Goal: Task Accomplishment & Management: Use online tool/utility

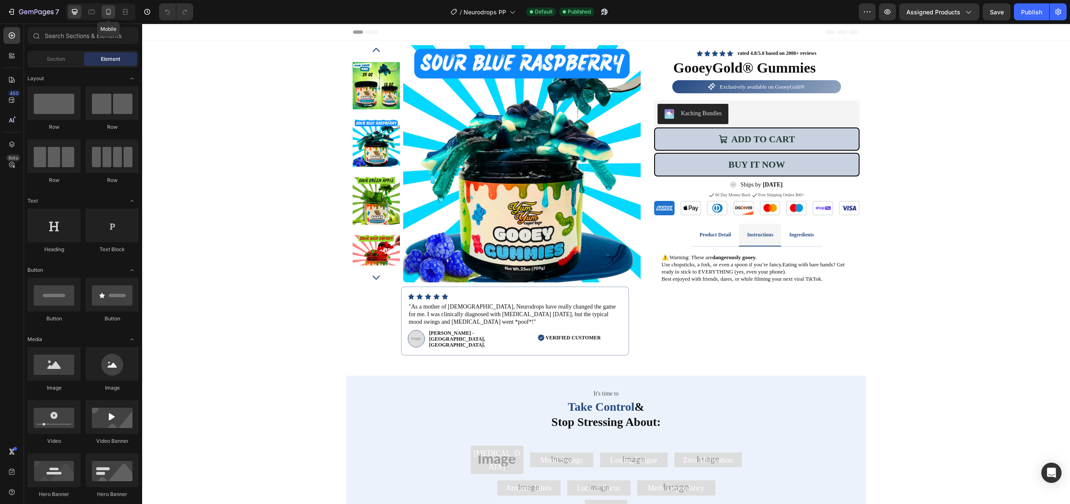
click at [111, 14] on icon at bounding box center [108, 12] width 8 height 8
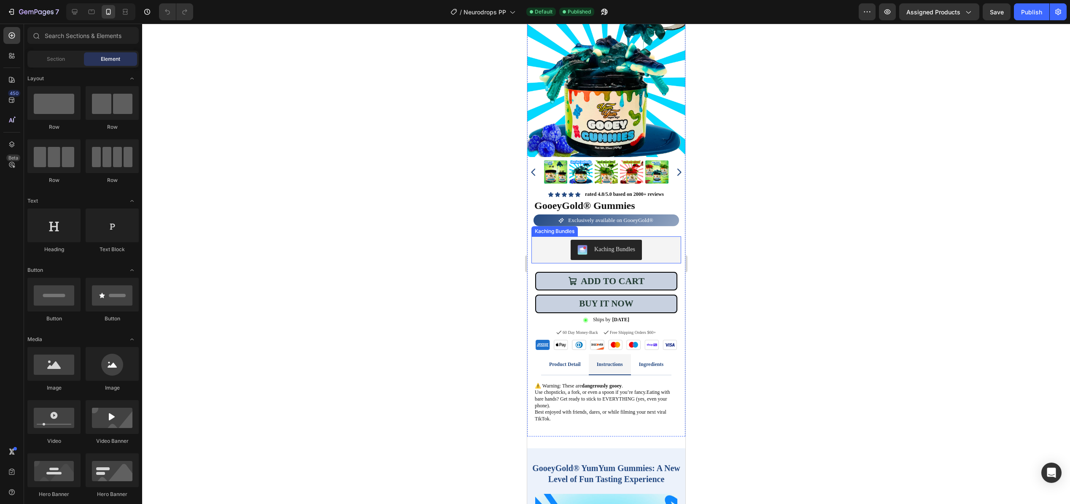
scroll to position [51, 0]
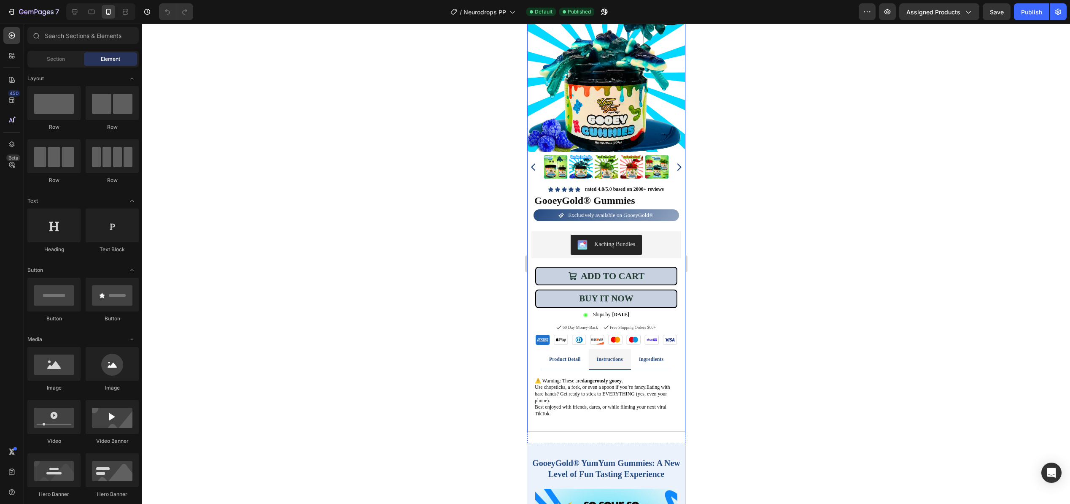
click at [647, 217] on span "Exclusively available on GooeyGold®" at bounding box center [610, 215] width 85 height 6
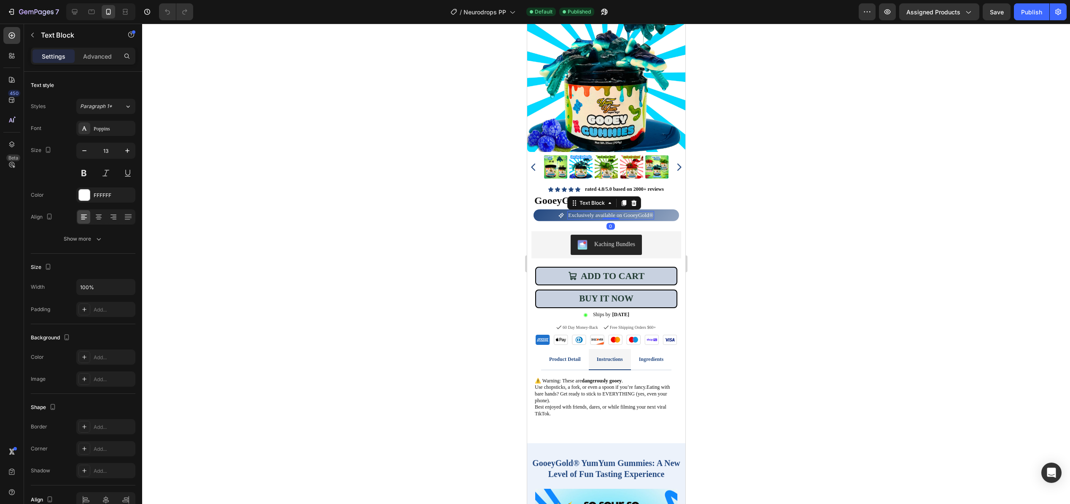
click at [646, 214] on span "Exclusively available on GooeyGold®" at bounding box center [610, 215] width 85 height 6
click at [669, 214] on div "Icon Exclusively available on GooeyGold® Text Block 0 Row" at bounding box center [606, 215] width 146 height 12
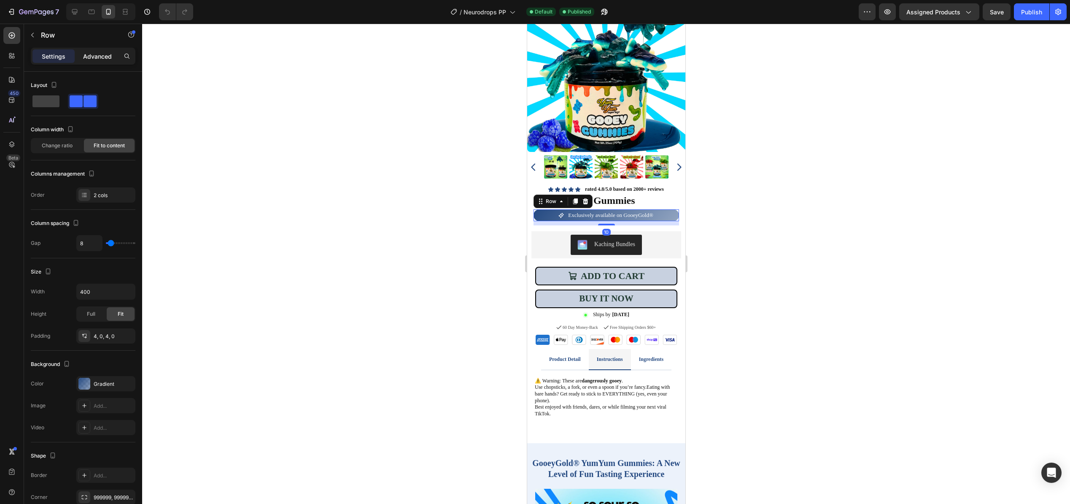
click at [100, 59] on p "Advanced" at bounding box center [97, 56] width 29 height 9
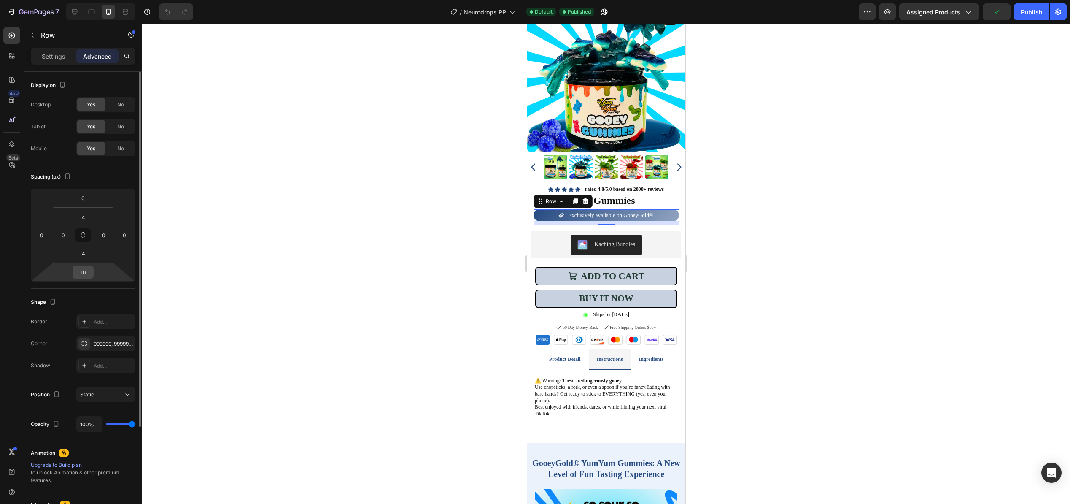
click at [87, 276] on input "10" at bounding box center [83, 272] width 17 height 13
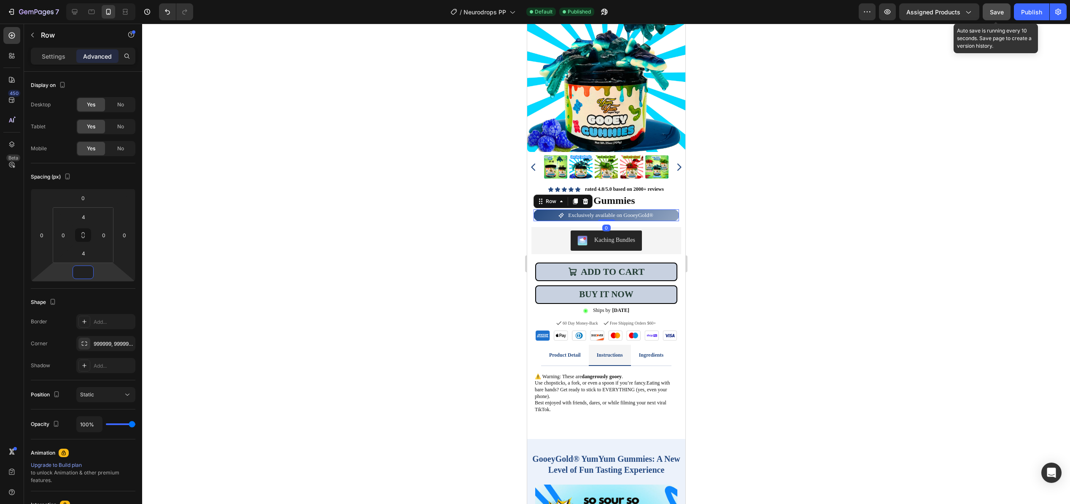
type input "0"
click at [999, 20] on button "Save" at bounding box center [997, 11] width 28 height 17
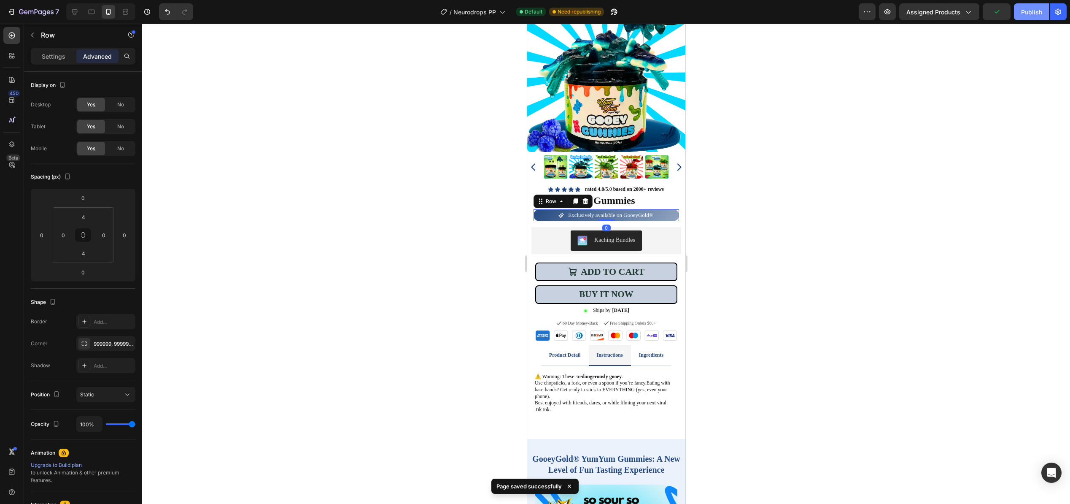
click at [1040, 18] on button "Publish" at bounding box center [1031, 11] width 35 height 17
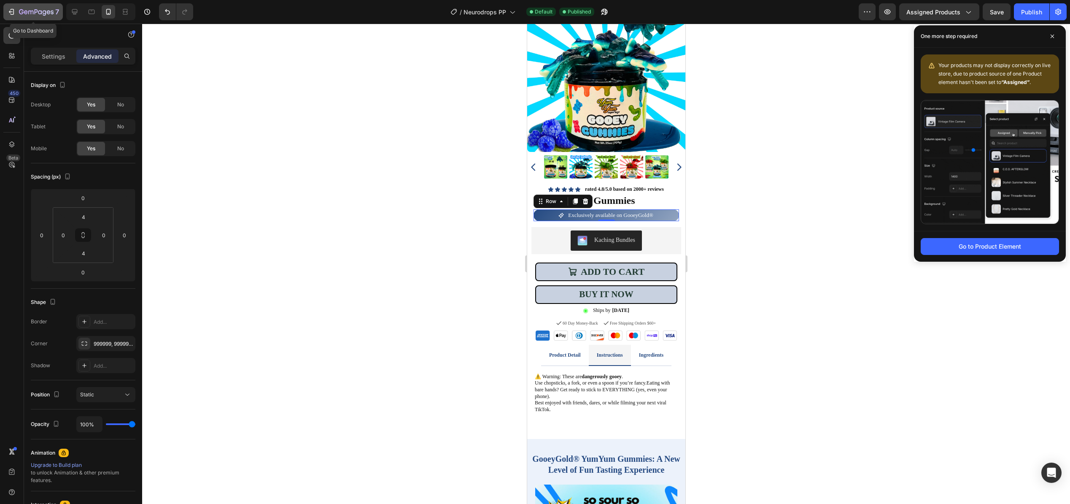
click at [11, 16] on icon "button" at bounding box center [11, 12] width 8 height 8
